Goal: Task Accomplishment & Management: Manage account settings

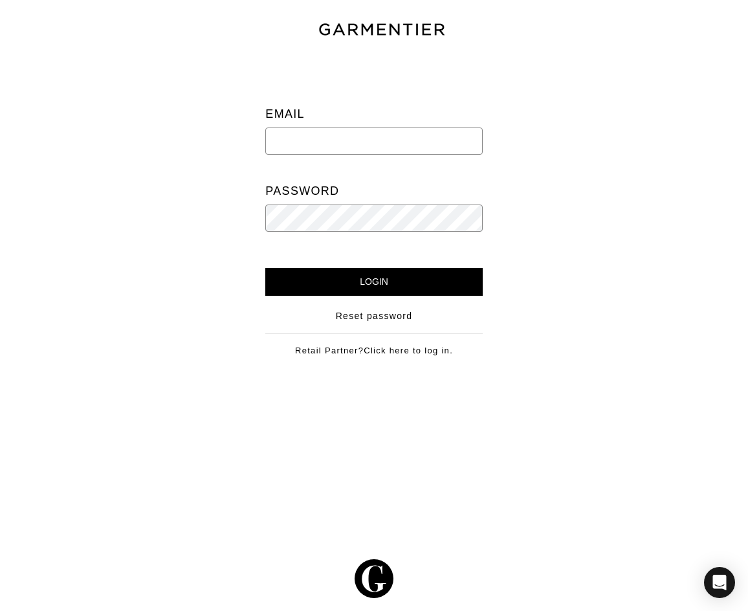
click at [312, 144] on input "email" at bounding box center [373, 140] width 217 height 27
type input "[PERSON_NAME][EMAIL_ADDRESS][DOMAIN_NAME]"
click at [265, 268] on input "Login" at bounding box center [373, 282] width 217 height 28
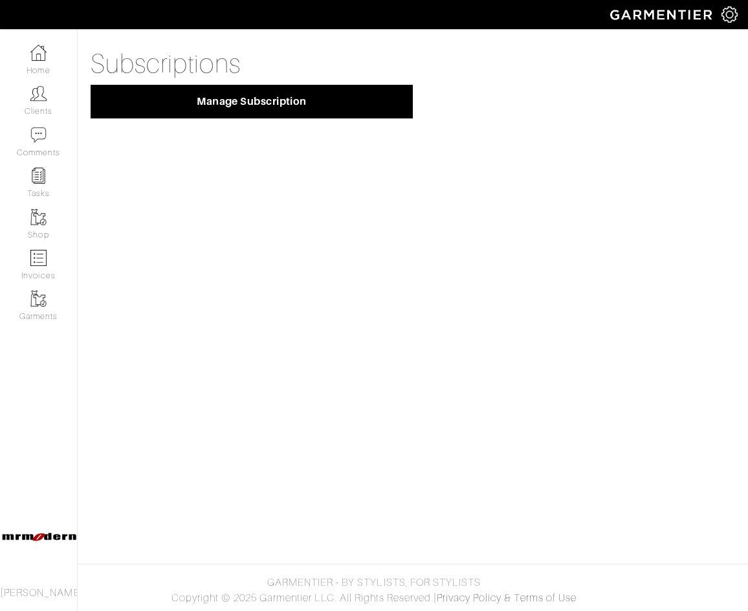
click at [729, 14] on img at bounding box center [729, 14] width 16 height 16
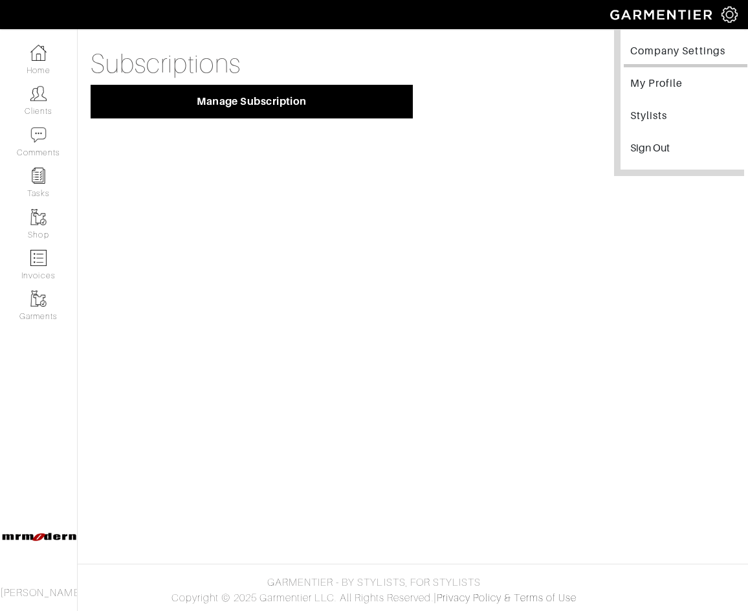
click at [687, 52] on link "Company Settings" at bounding box center [686, 52] width 124 height 29
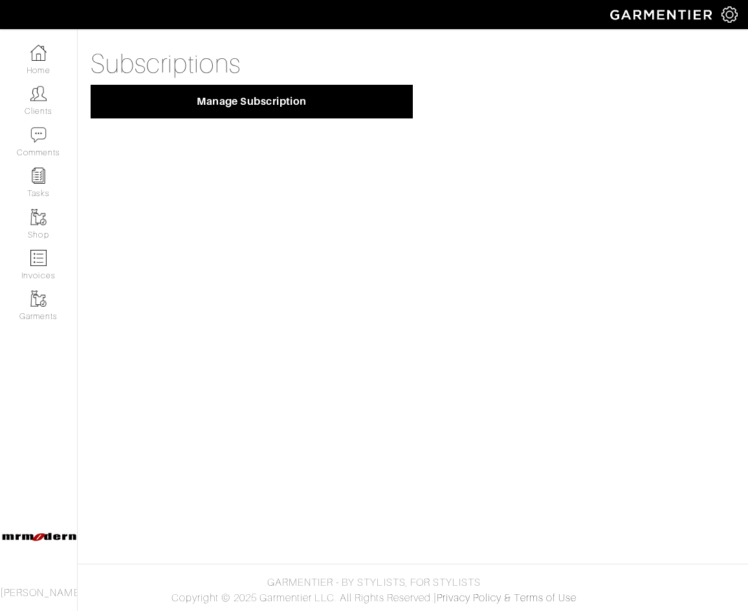
click at [732, 12] on img at bounding box center [729, 14] width 16 height 16
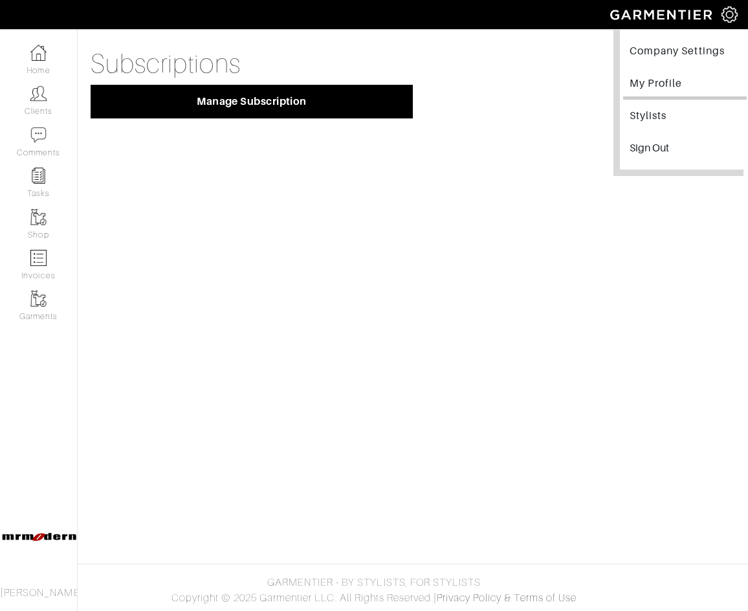
click at [660, 91] on link "My Profile" at bounding box center [685, 85] width 124 height 29
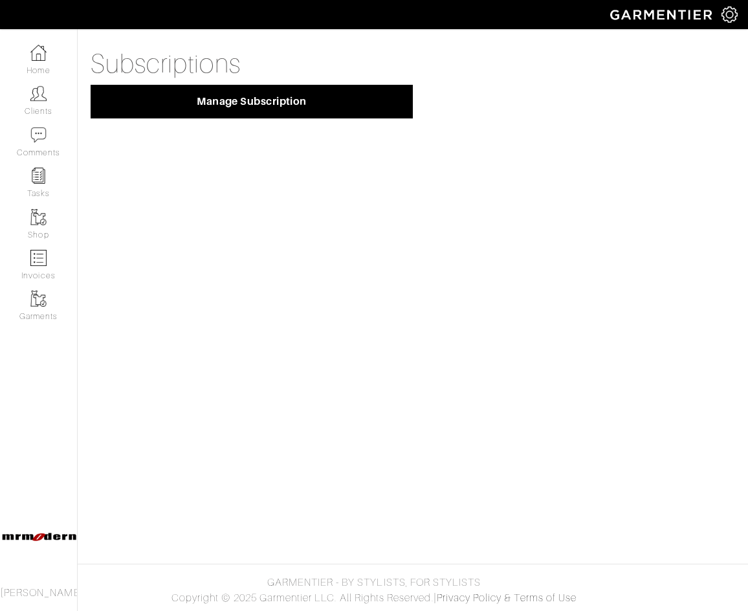
click at [725, 19] on img at bounding box center [729, 14] width 16 height 16
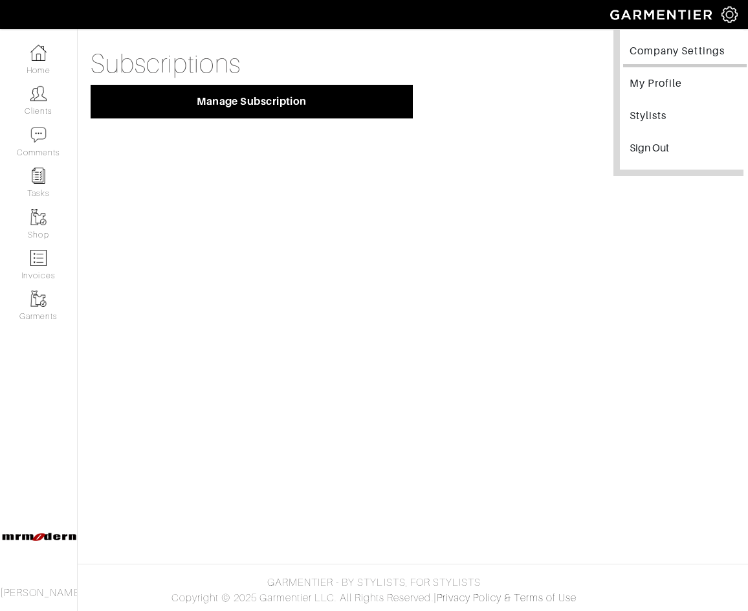
click at [666, 53] on link "Company Settings" at bounding box center [685, 52] width 124 height 29
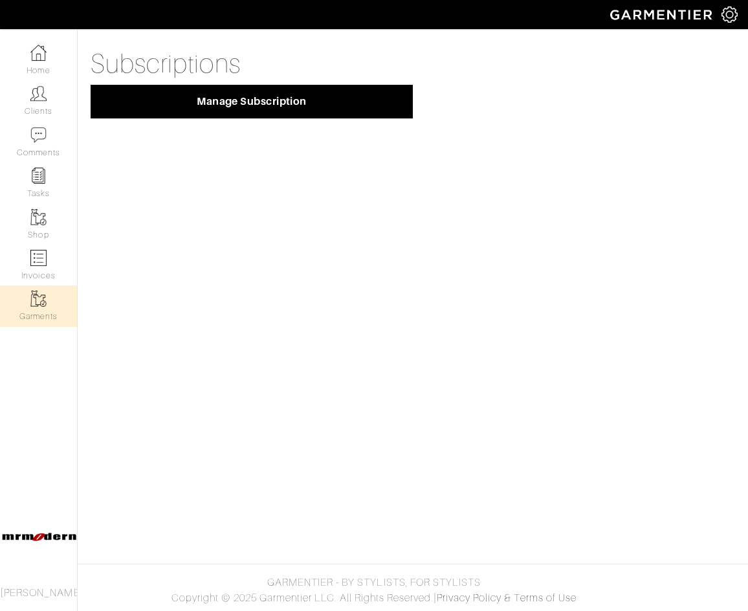
click at [52, 305] on link "Garments" at bounding box center [38, 305] width 77 height 41
click at [39, 279] on link "Invoices" at bounding box center [38, 265] width 77 height 41
click at [43, 316] on link "Garments" at bounding box center [38, 305] width 77 height 41
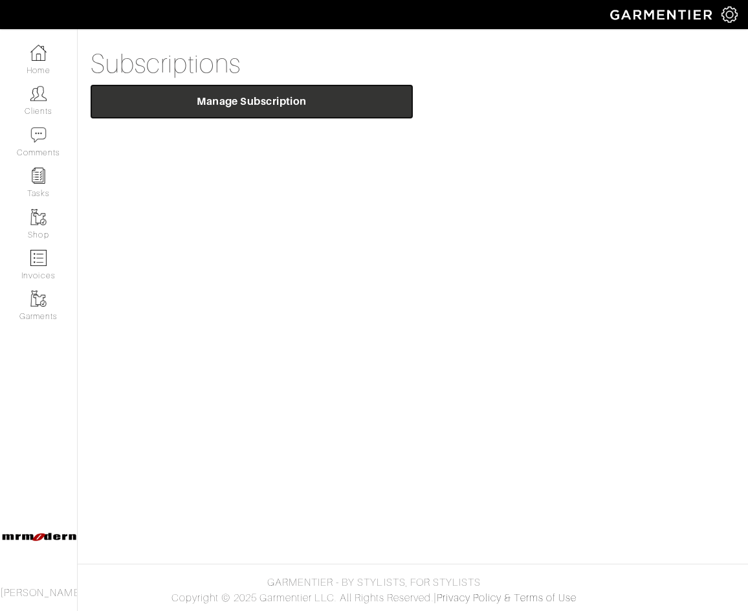
click at [276, 113] on button "Manage Subscription" at bounding box center [252, 102] width 322 height 34
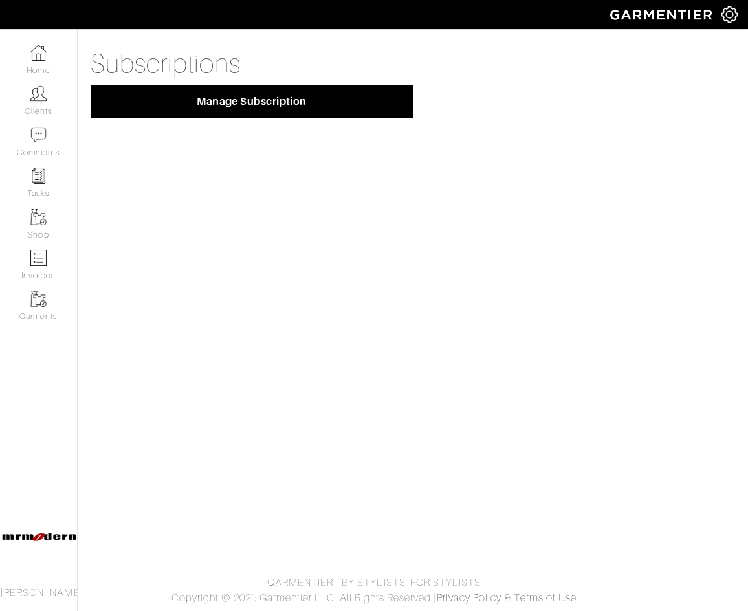
click at [728, 14] on img at bounding box center [729, 14] width 16 height 16
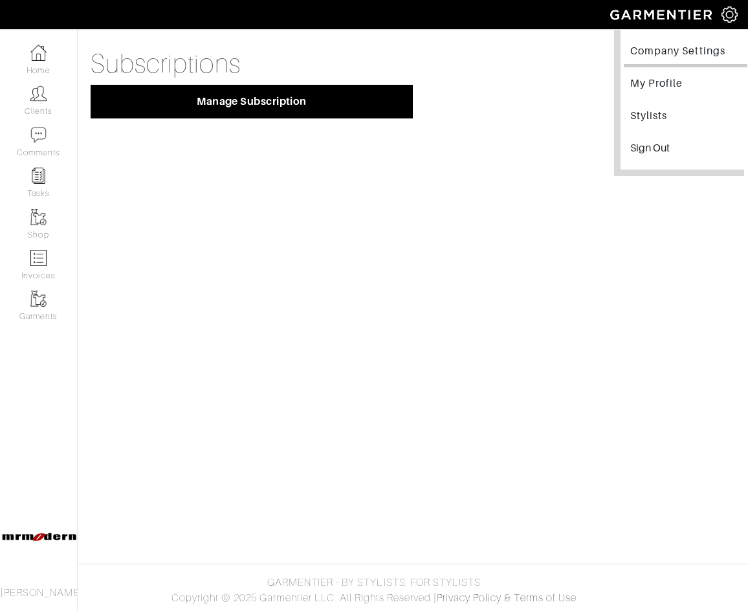
click at [666, 50] on link "Company Settings" at bounding box center [686, 52] width 124 height 29
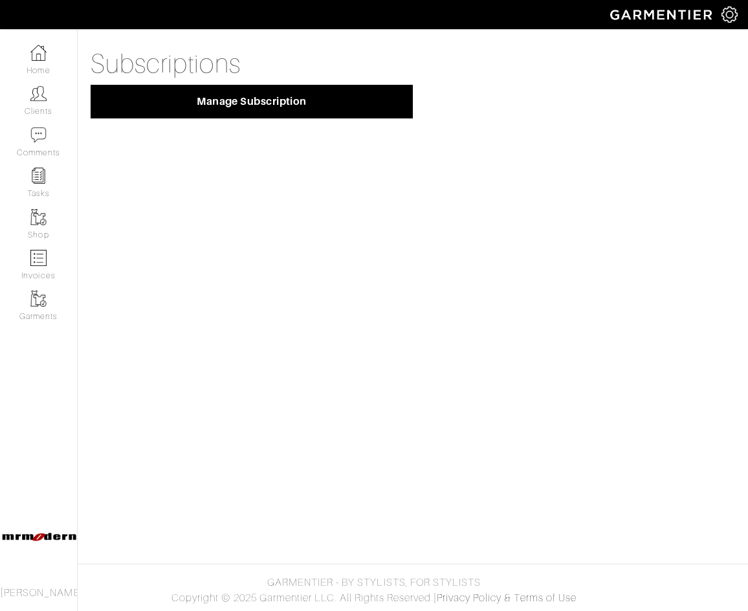
click at [725, 17] on img at bounding box center [729, 14] width 16 height 16
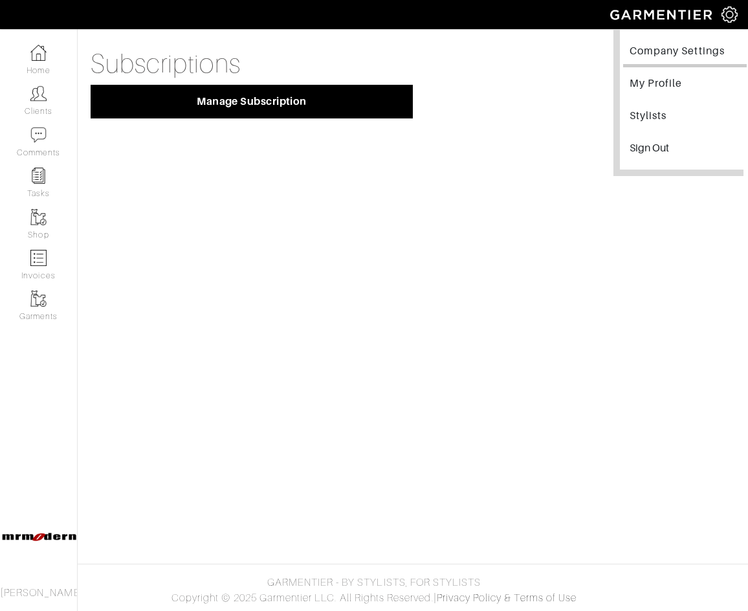
click at [677, 50] on link "Company Settings" at bounding box center [685, 52] width 124 height 29
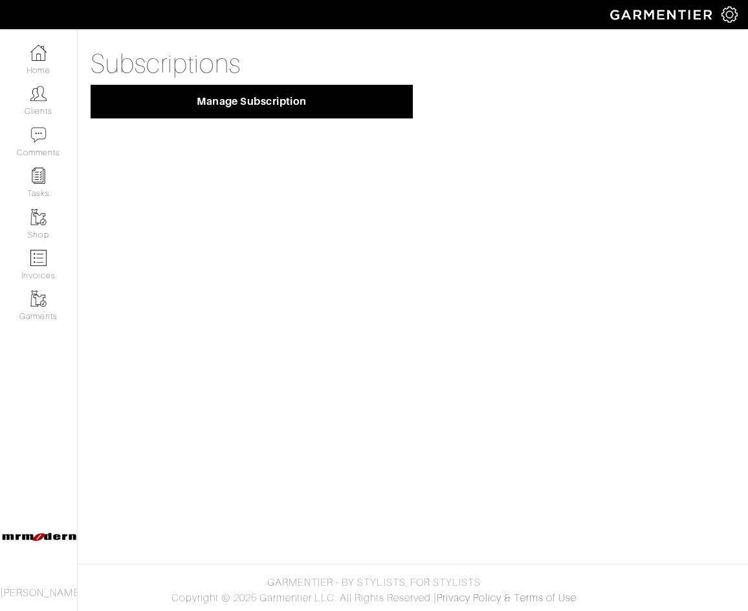
click at [725, 19] on img at bounding box center [729, 14] width 16 height 16
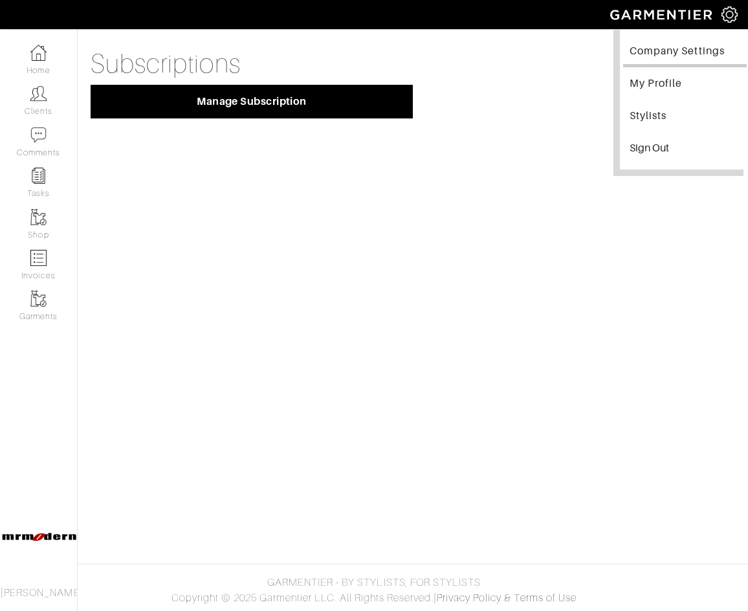
click at [676, 50] on link "Company Settings" at bounding box center [685, 52] width 124 height 29
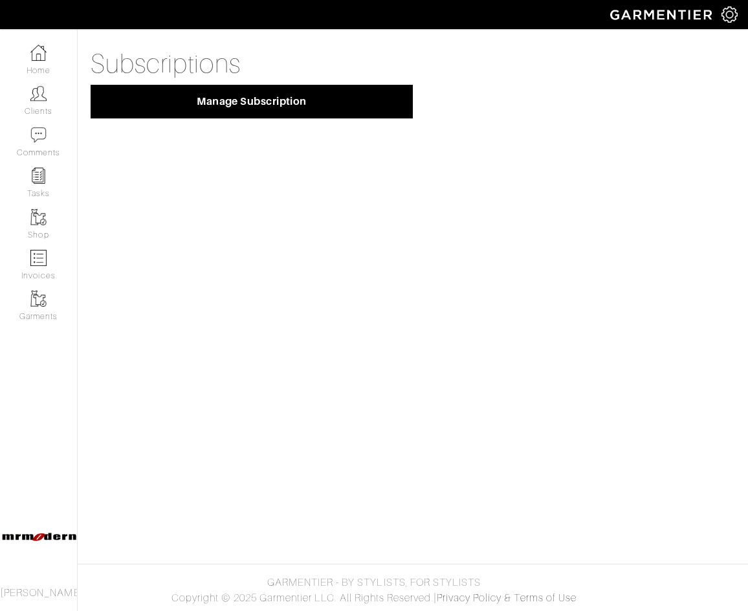
click at [722, 16] on img at bounding box center [729, 14] width 16 height 16
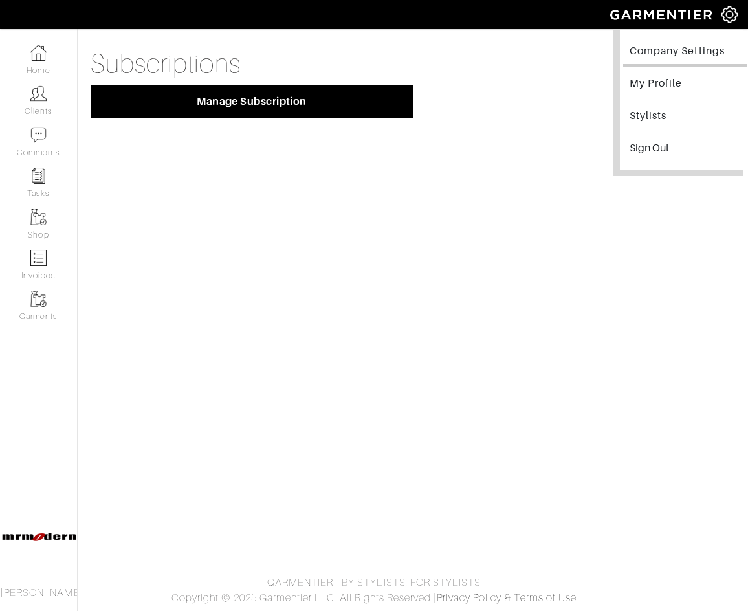
click at [651, 52] on link "Company Settings" at bounding box center [685, 52] width 124 height 29
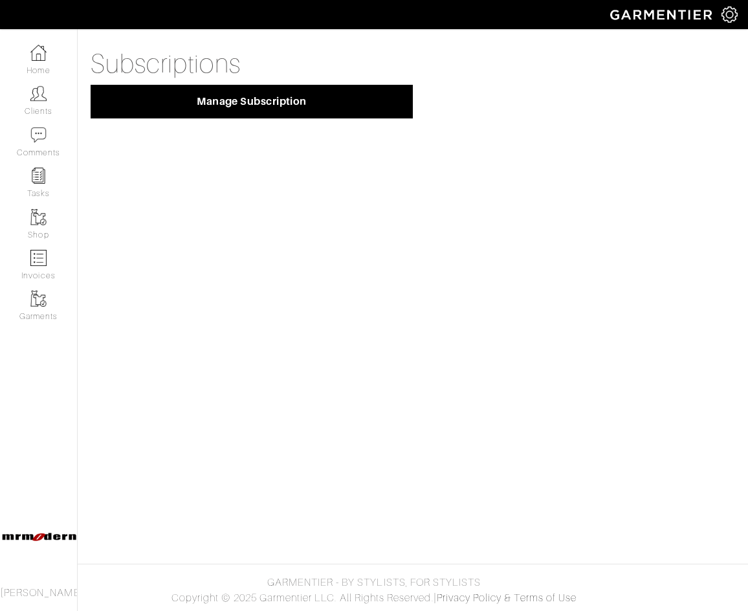
click at [726, 16] on img at bounding box center [729, 14] width 16 height 16
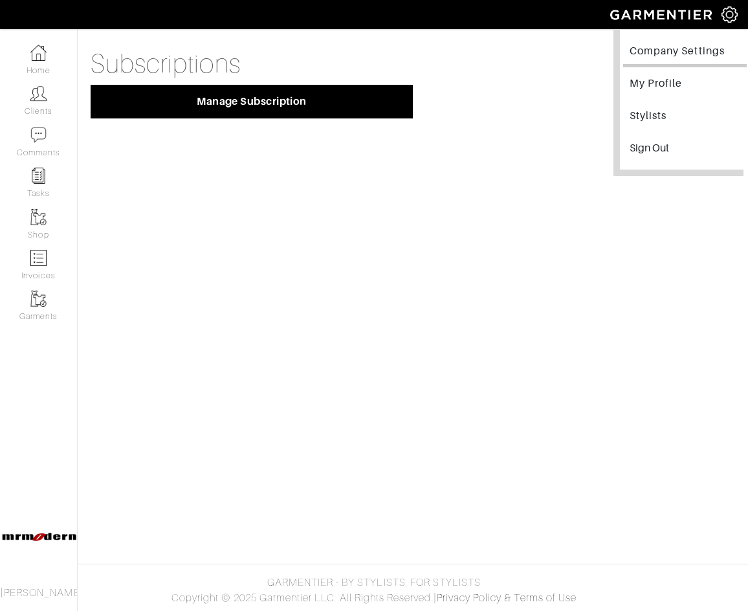
click at [646, 56] on link "Company Settings" at bounding box center [685, 52] width 124 height 29
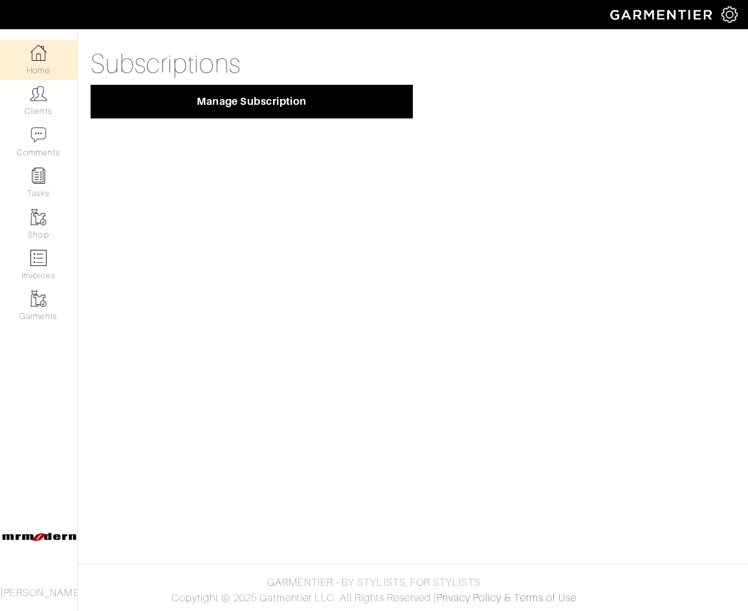
click at [40, 65] on link "Home" at bounding box center [38, 59] width 77 height 41
click at [38, 65] on link "Home" at bounding box center [38, 59] width 77 height 41
click at [22, 112] on link "Clients" at bounding box center [38, 100] width 77 height 41
click at [37, 58] on img at bounding box center [38, 53] width 16 height 16
click at [494, 600] on link "Privacy Policy & Terms of Use" at bounding box center [507, 598] width 140 height 12
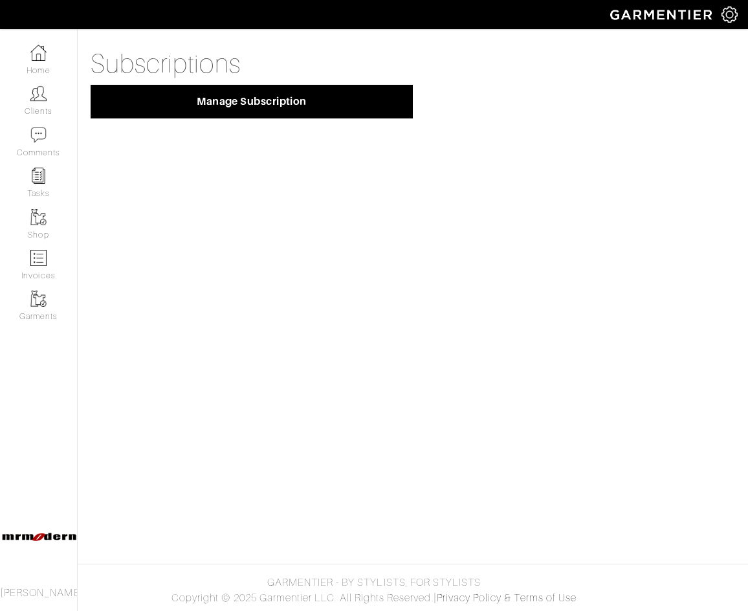
click at [723, 17] on img at bounding box center [729, 14] width 16 height 16
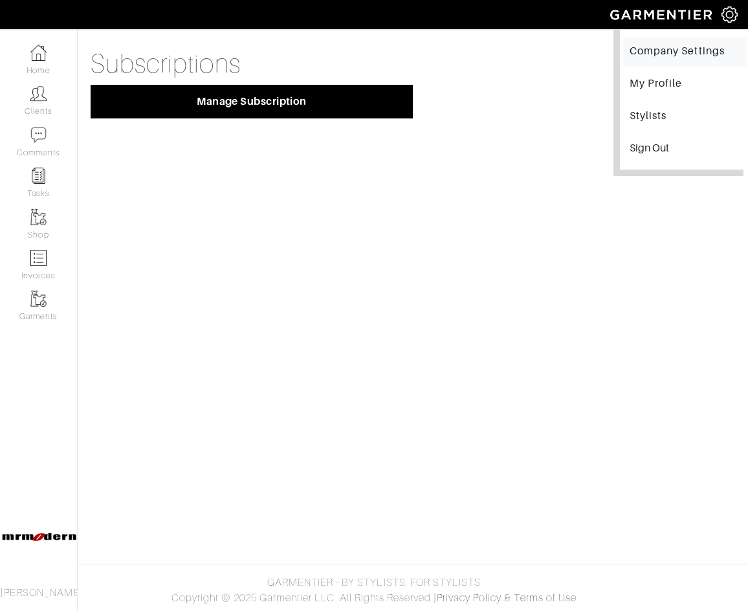
click at [644, 47] on link "Company Settings" at bounding box center [685, 52] width 124 height 29
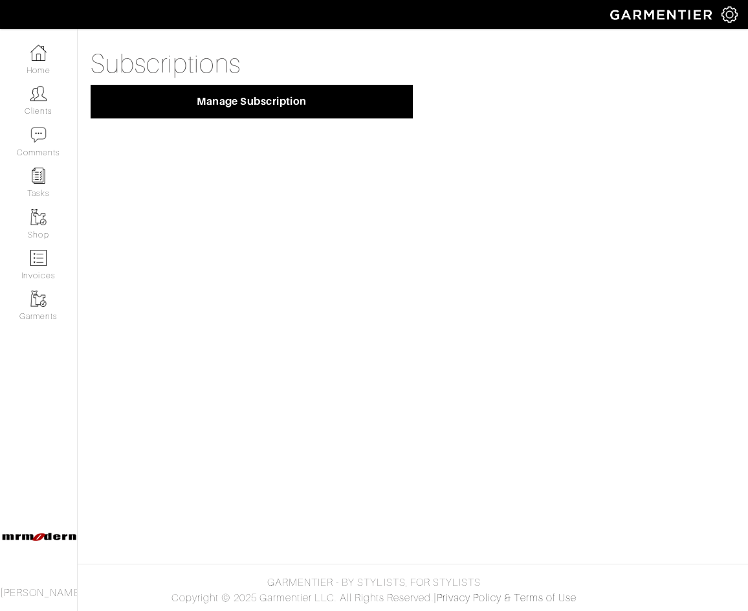
click at [110, 224] on body "mrmodern Andrew Horgen Home Clients Invoices Comments Reminders Stylists Shop M…" at bounding box center [374, 305] width 748 height 611
click at [59, 309] on link "Garments" at bounding box center [38, 305] width 77 height 41
click at [40, 532] on img at bounding box center [38, 536] width 77 height 97
click at [728, 17] on img at bounding box center [729, 14] width 16 height 16
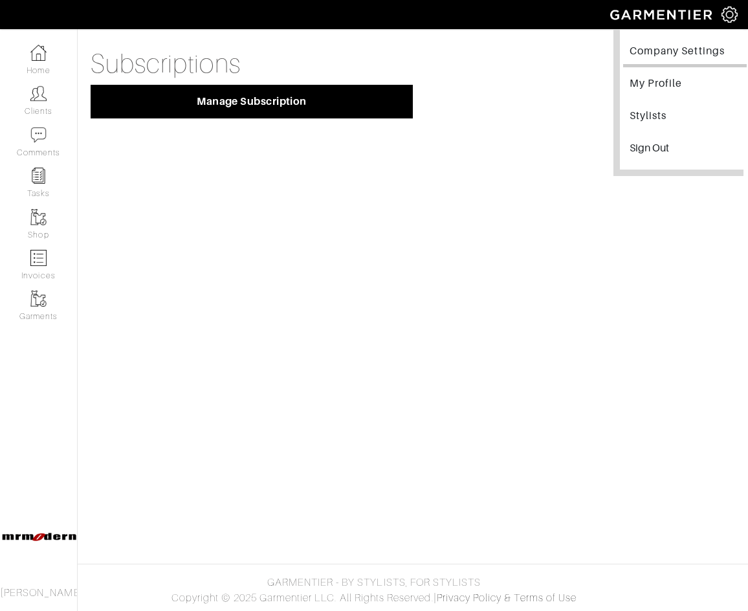
click at [642, 55] on link "Company Settings" at bounding box center [685, 52] width 124 height 29
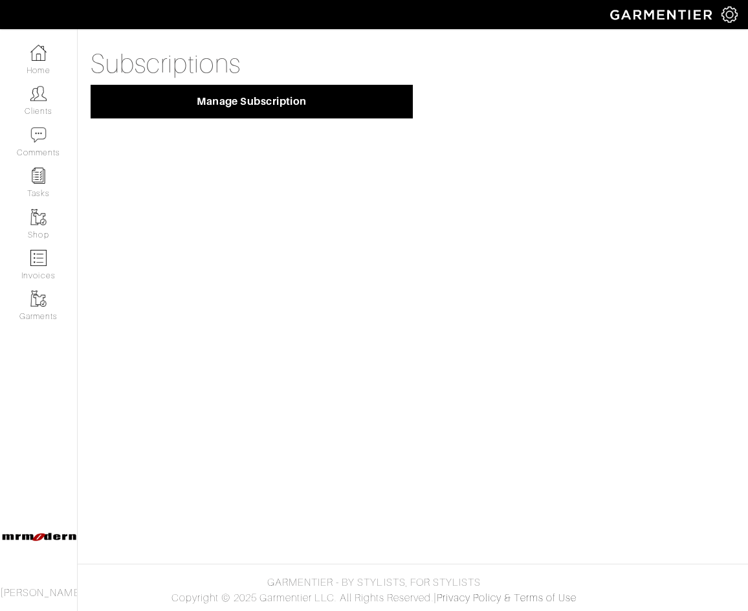
click at [725, 21] on img at bounding box center [729, 14] width 16 height 16
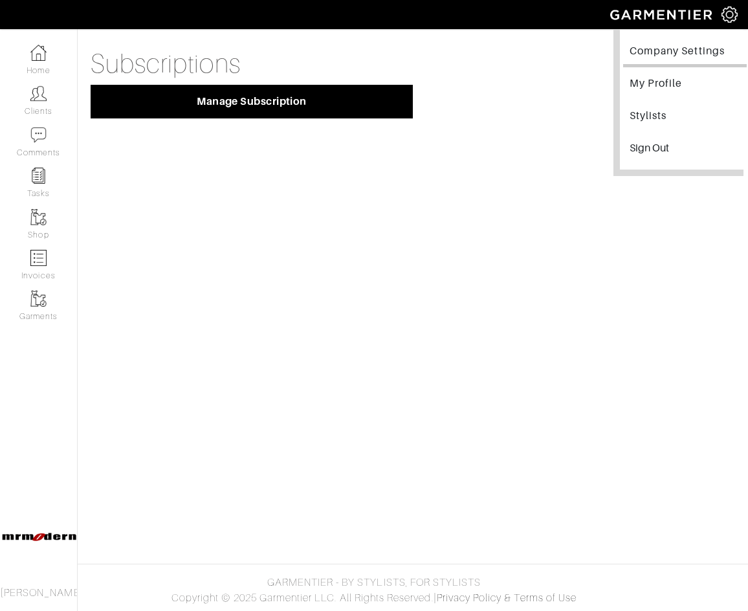
click at [684, 58] on link "Company Settings" at bounding box center [685, 52] width 124 height 29
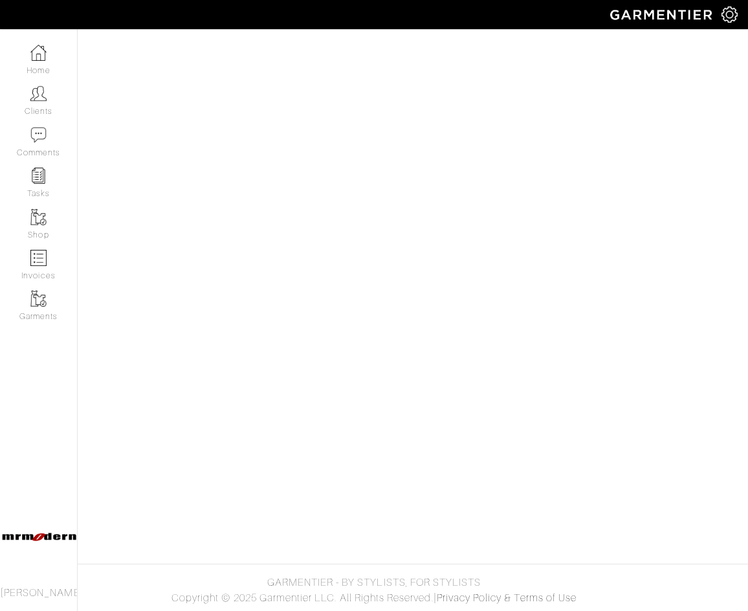
click at [734, 10] on img at bounding box center [729, 14] width 16 height 16
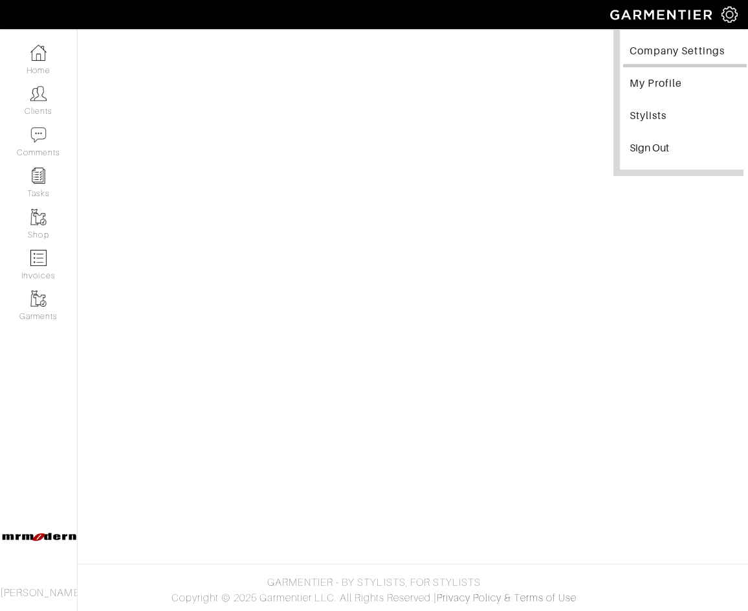
click at [693, 54] on link "Company Settings" at bounding box center [685, 52] width 124 height 29
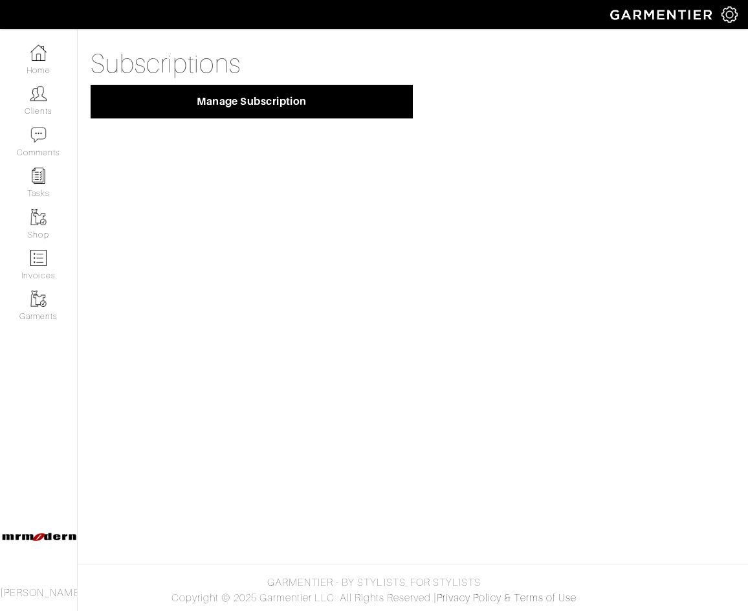
click at [726, 16] on img at bounding box center [729, 14] width 16 height 16
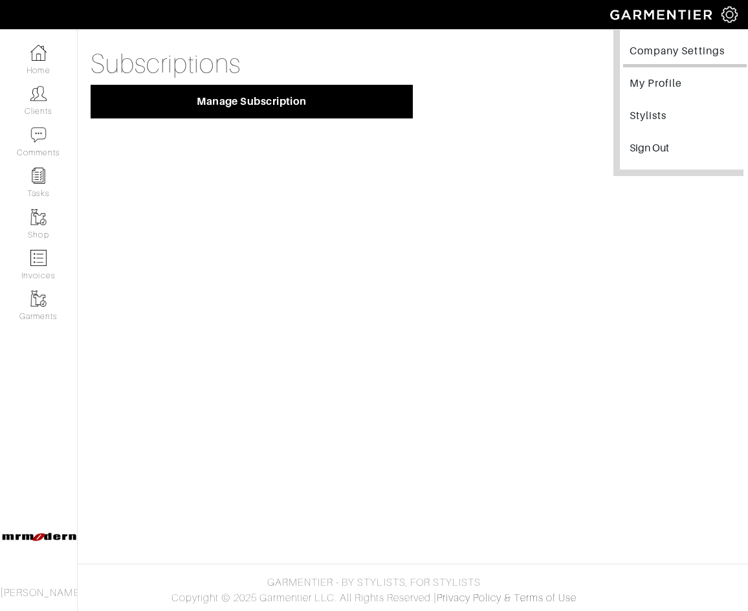
click at [681, 56] on link "Company Settings" at bounding box center [685, 52] width 124 height 29
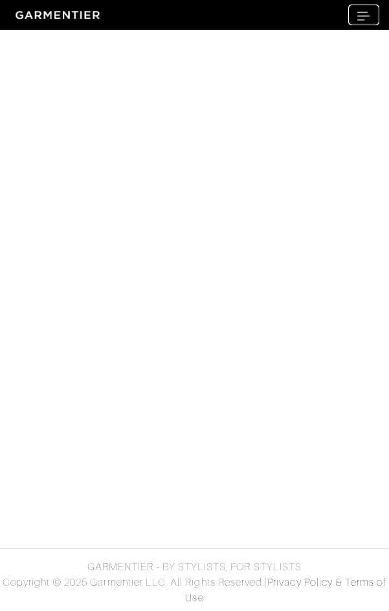
click at [358, 12] on img "Toggle navigation" at bounding box center [363, 16] width 13 height 9
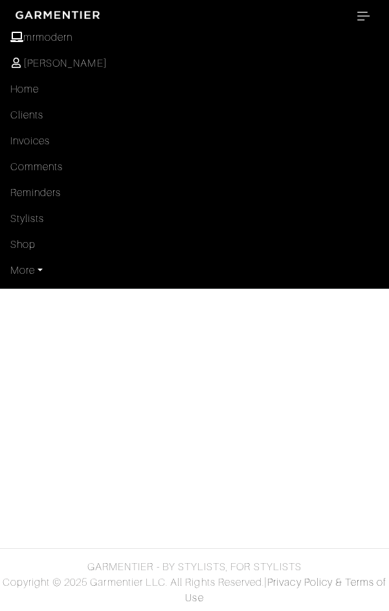
click at [42, 270] on link "More" at bounding box center [194, 270] width 368 height 26
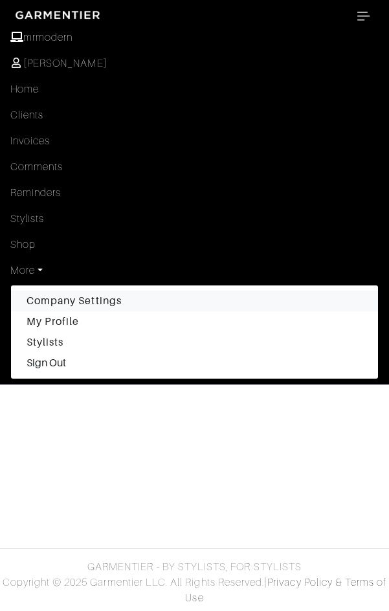
click at [50, 300] on link "Company Settings" at bounding box center [194, 300] width 367 height 21
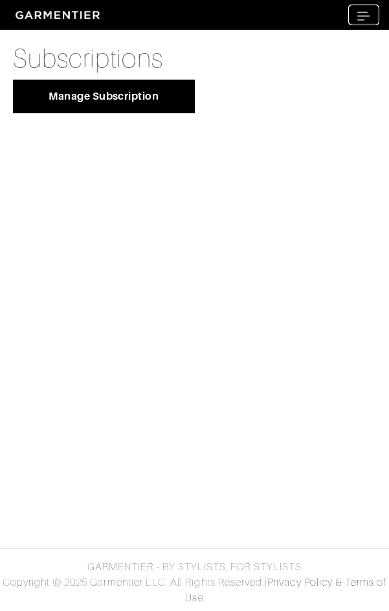
click at [367, 14] on img "Toggle navigation" at bounding box center [363, 16] width 13 height 9
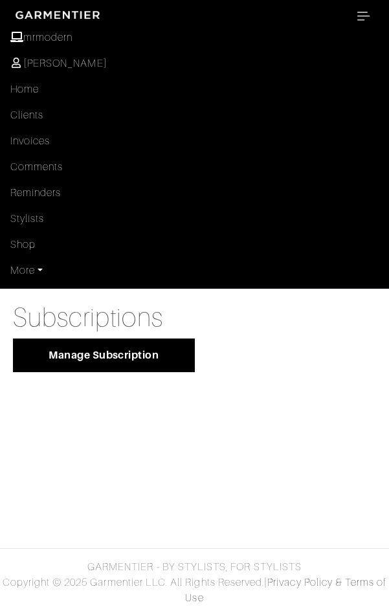
click at [38, 276] on link "More" at bounding box center [194, 270] width 368 height 26
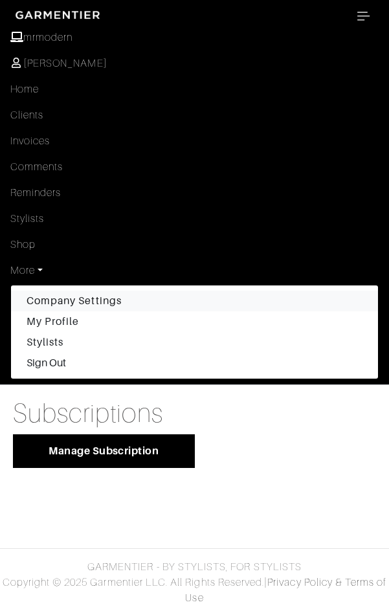
click at [46, 296] on link "Company Settings" at bounding box center [194, 300] width 367 height 21
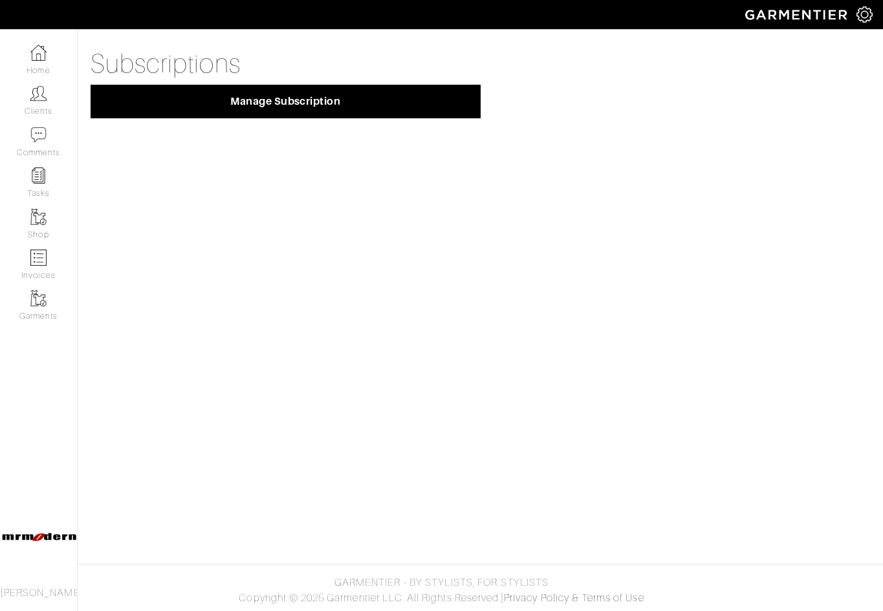
click at [747, 16] on img at bounding box center [864, 14] width 16 height 16
click at [747, 49] on link "Company Settings" at bounding box center [820, 52] width 124 height 29
click at [747, 21] on img at bounding box center [864, 14] width 16 height 16
click at [747, 53] on link "Company Settings" at bounding box center [820, 52] width 124 height 29
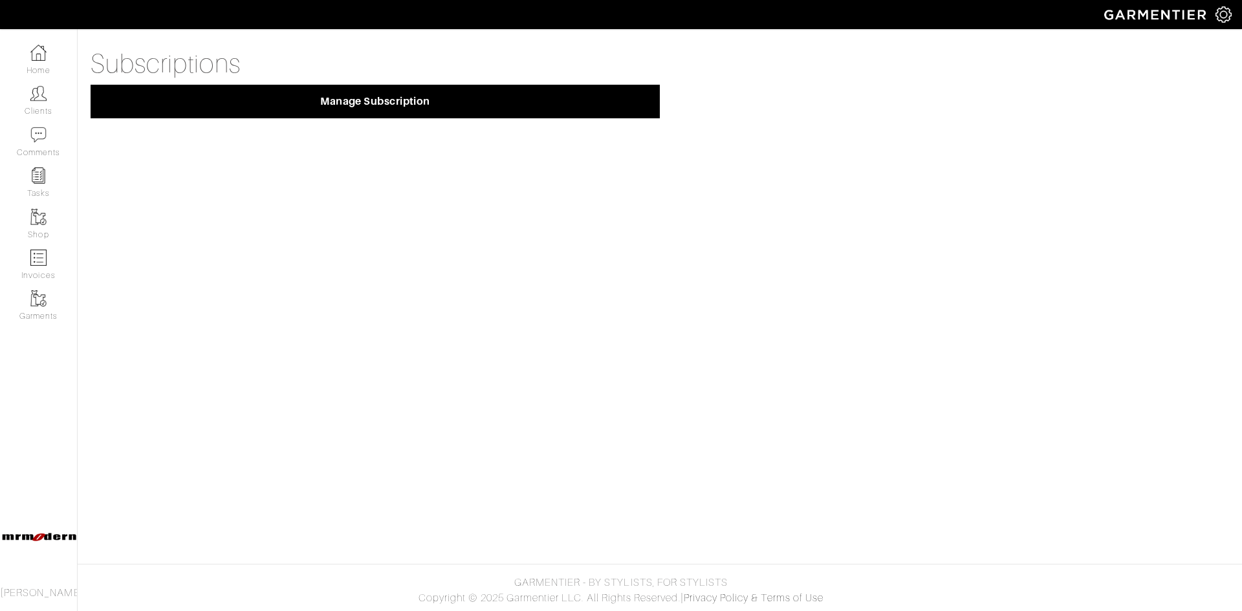
click at [747, 18] on img at bounding box center [1223, 14] width 16 height 16
click at [747, 58] on link "Company Settings" at bounding box center [1179, 52] width 124 height 29
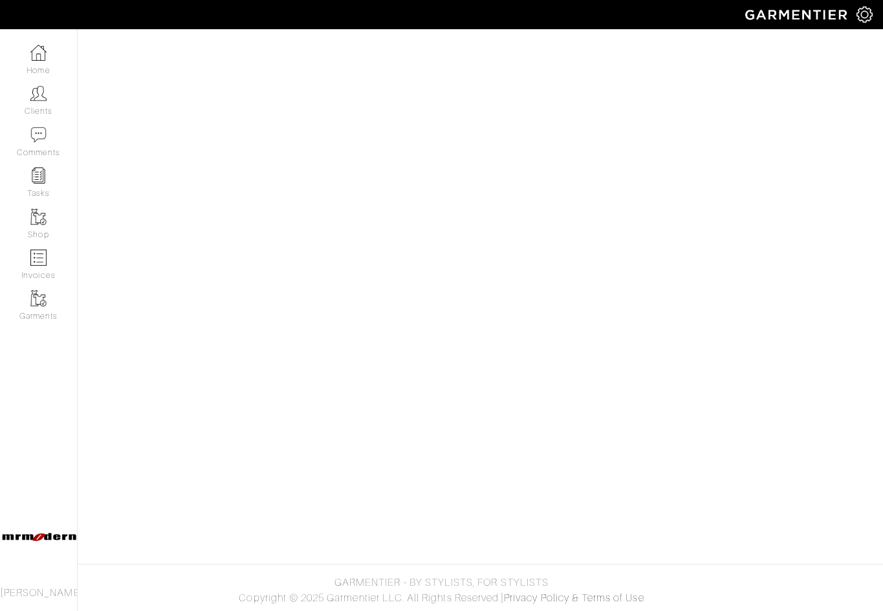
click at [747, 17] on img at bounding box center [864, 14] width 16 height 16
click at [747, 54] on link "Company Settings" at bounding box center [820, 52] width 124 height 29
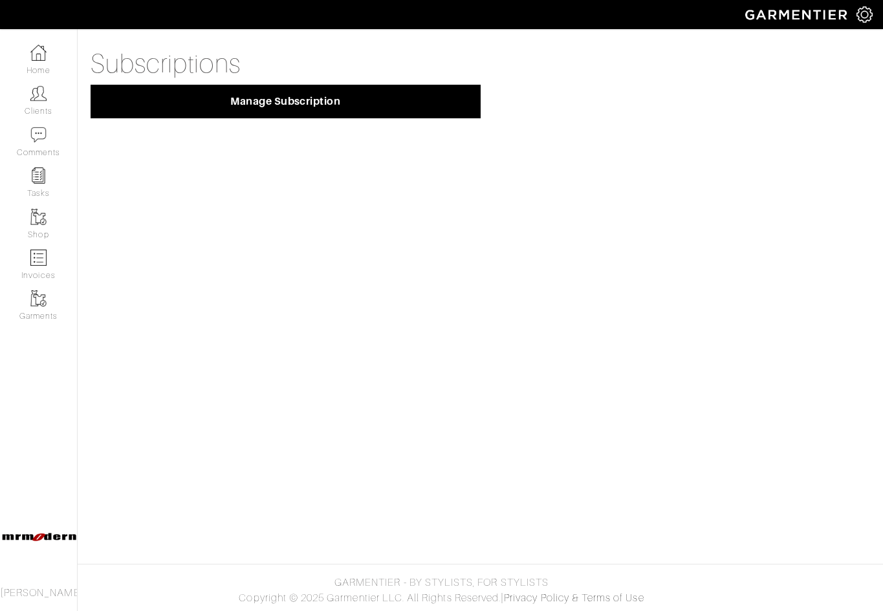
click at [747, 16] on img at bounding box center [864, 14] width 16 height 16
click at [747, 54] on link "Company Settings" at bounding box center [820, 52] width 124 height 29
